Goal: Task Accomplishment & Management: Manage account settings

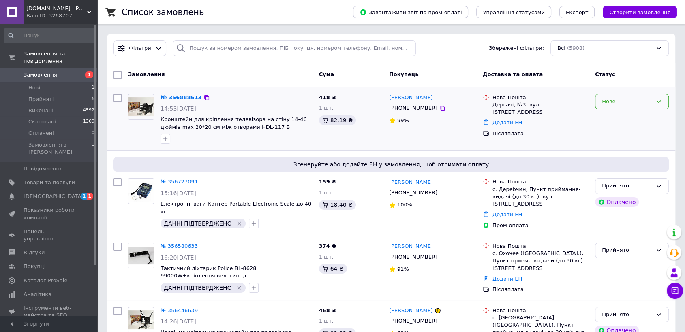
click at [652, 104] on div "Нове" at bounding box center [627, 102] width 50 height 9
click at [612, 117] on li "Прийнято" at bounding box center [632, 118] width 73 height 15
click at [49, 179] on span "Товари та послуги" at bounding box center [49, 182] width 51 height 7
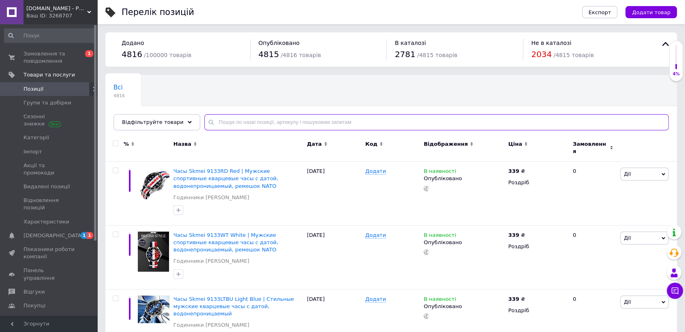
click at [241, 122] on input "text" at bounding box center [436, 122] width 465 height 16
paste input "3012188"
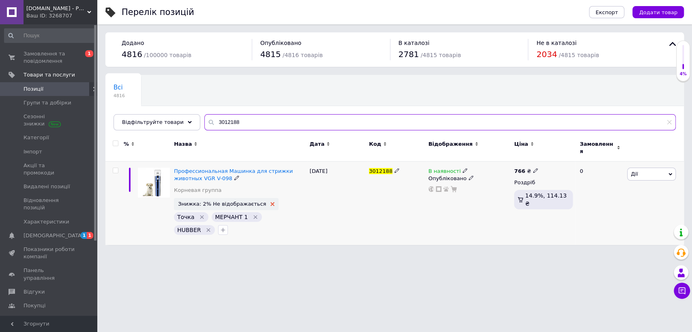
type input "3012188"
drag, startPoint x: 257, startPoint y: 199, endPoint x: 262, endPoint y: 201, distance: 5.3
click at [270, 202] on icon at bounding box center [272, 204] width 4 height 4
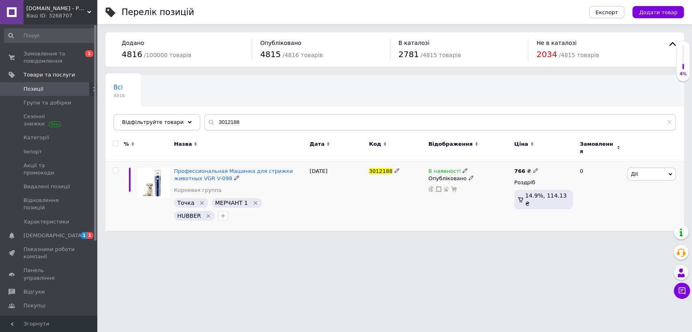
click at [378, 168] on span "3012188" at bounding box center [381, 171] width 24 height 6
copy span "3012188"
click at [38, 56] on span "Замовлення та повідомлення" at bounding box center [49, 57] width 51 height 15
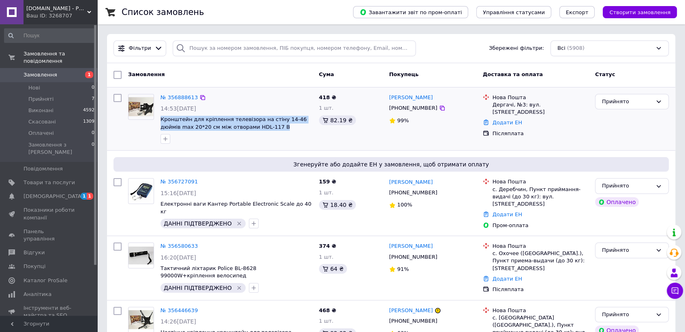
drag, startPoint x: 266, startPoint y: 127, endPoint x: 157, endPoint y: 116, distance: 109.7
click at [157, 116] on div "№ 356888613 14:53, 12.08.2025 Кронштейн для кріплення телевізора на стіну 14-46…" at bounding box center [236, 119] width 159 height 57
copy span "Кронштейн для кріплення телевізора на стіну 14-46 дюймів max 20*20 см між отвор…"
